Goal: Communication & Community: Ask a question

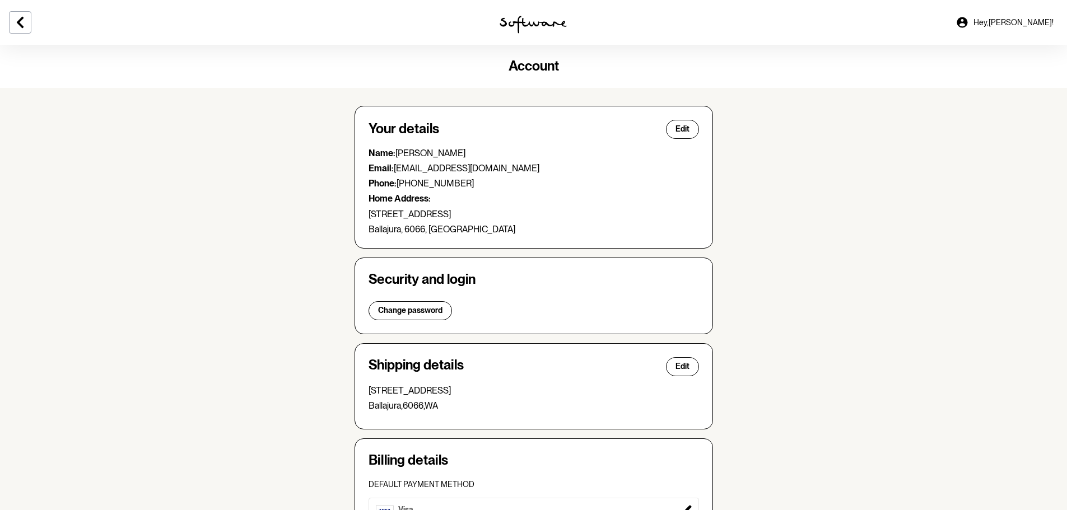
click at [18, 20] on icon at bounding box center [19, 22] width 13 height 13
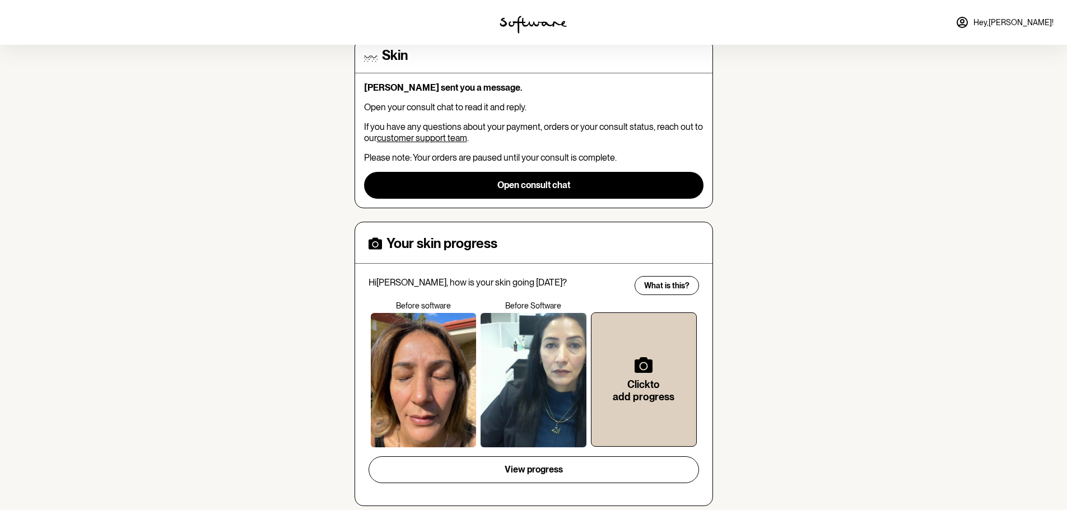
scroll to position [112, 0]
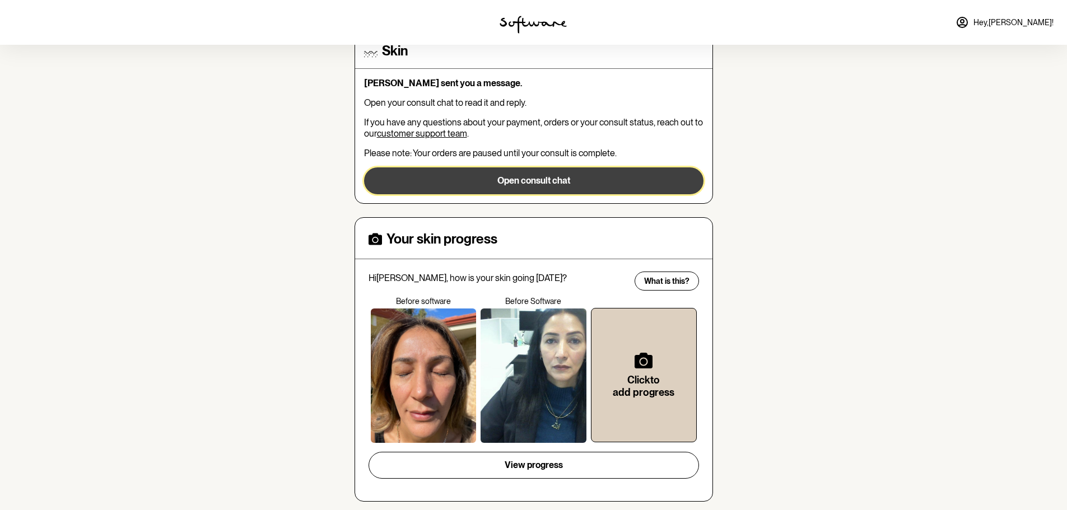
click at [570, 179] on button "Open consult chat" at bounding box center [533, 181] width 339 height 27
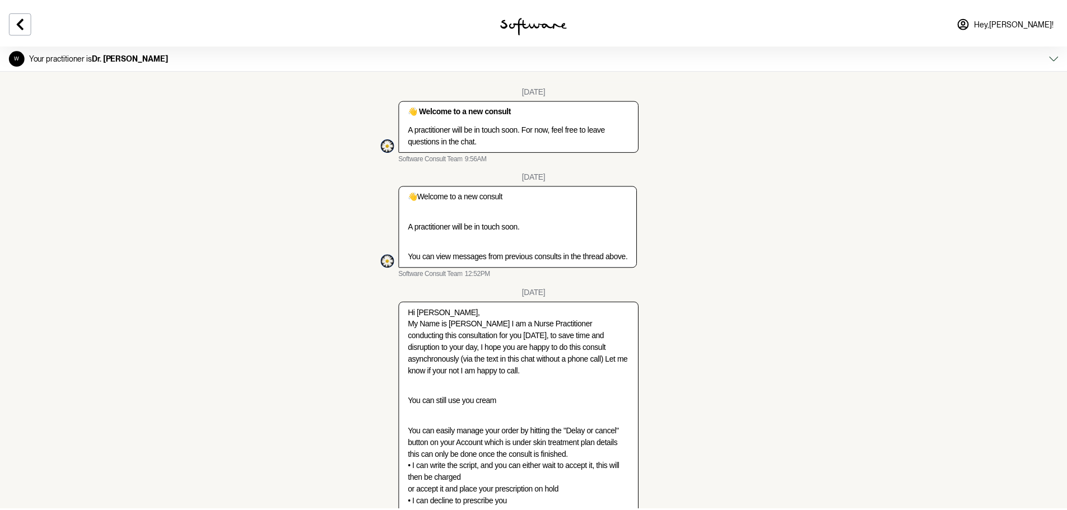
scroll to position [2444, 0]
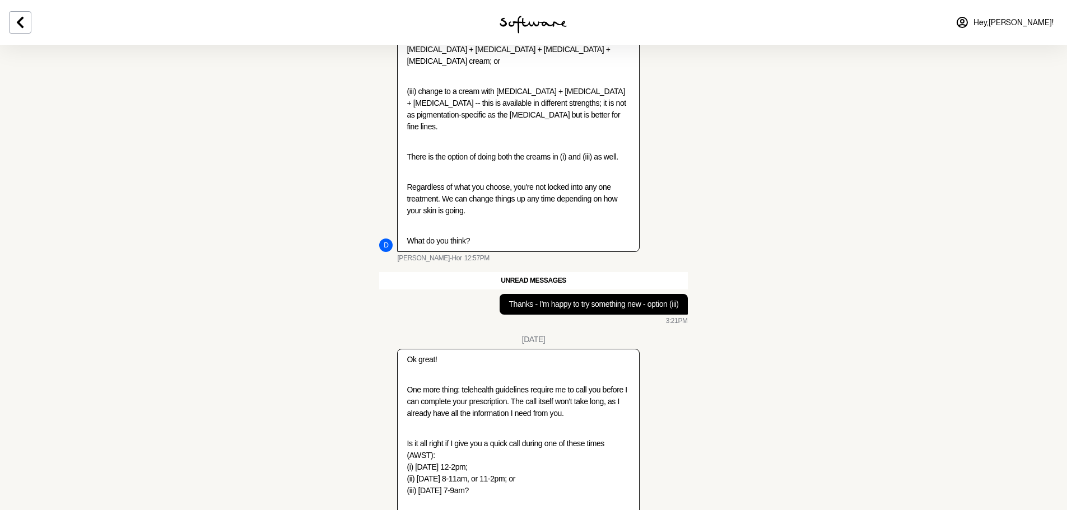
type textarea "[DATE] 12-2pm will be fine"
